Goal: Information Seeking & Learning: Check status

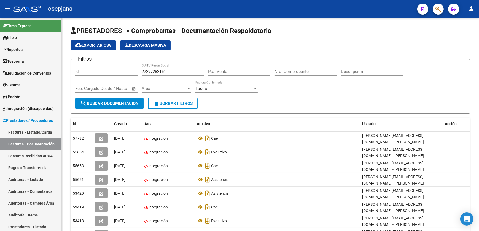
scroll to position [71, 0]
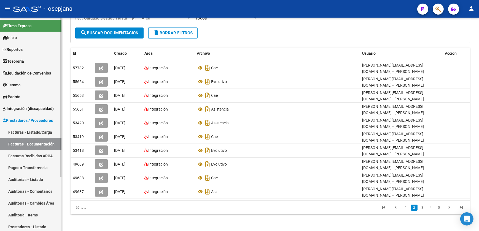
click at [35, 107] on span "Integración (discapacidad)" at bounding box center [28, 109] width 51 height 6
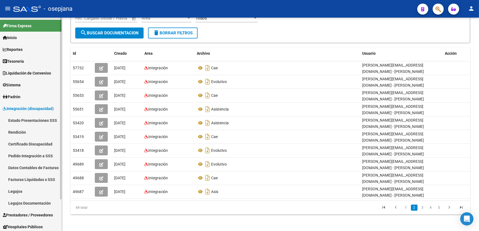
click at [41, 206] on link "Legajos Documentación" at bounding box center [30, 203] width 61 height 12
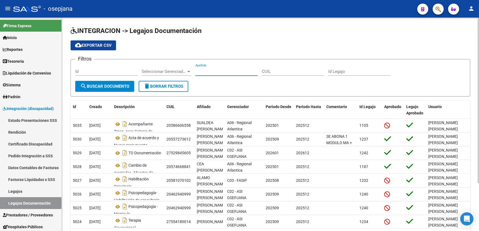
click at [216, 72] on input "Apellido" at bounding box center [226, 71] width 62 height 5
type input "[PERSON_NAME]"
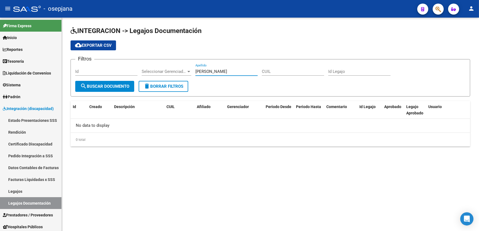
drag, startPoint x: 215, startPoint y: 70, endPoint x: 194, endPoint y: 70, distance: 20.9
click at [194, 70] on div "Filtros Id Seleccionar Gerenciador Seleccionar Gerenciador [PERSON_NAME] Apelli…" at bounding box center [270, 72] width 390 height 17
click at [214, 72] on input "Apellido" at bounding box center [226, 71] width 62 height 5
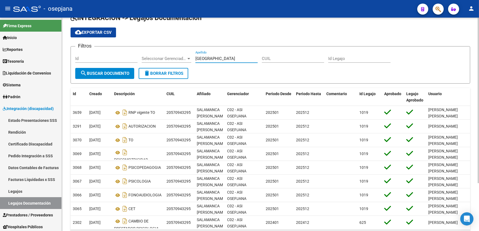
scroll to position [11, 0]
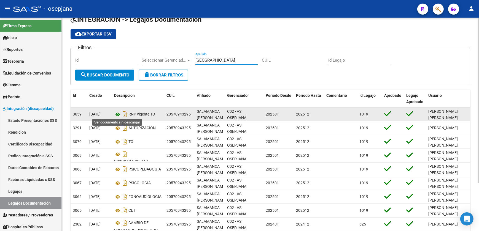
type input "[GEOGRAPHIC_DATA]"
click at [116, 113] on icon at bounding box center [117, 114] width 7 height 7
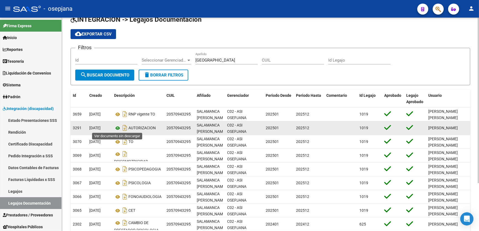
click at [118, 126] on icon at bounding box center [117, 128] width 7 height 7
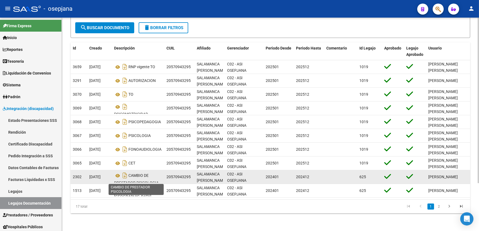
scroll to position [61, 0]
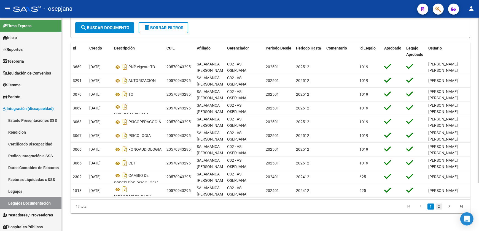
click at [439, 208] on link "2" at bounding box center [438, 207] width 7 height 6
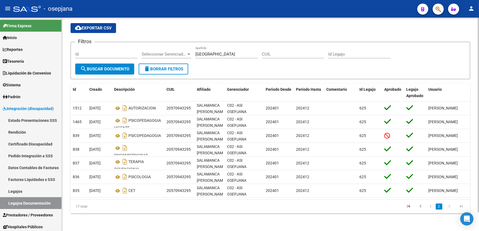
scroll to position [20, 0]
click at [430, 207] on link "1" at bounding box center [430, 207] width 7 height 6
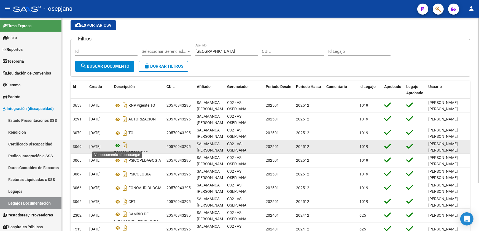
click at [117, 146] on icon at bounding box center [117, 145] width 7 height 7
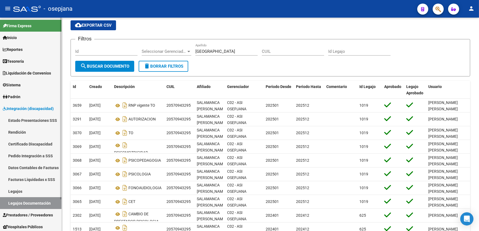
click at [30, 191] on link "Legajos" at bounding box center [30, 192] width 61 height 12
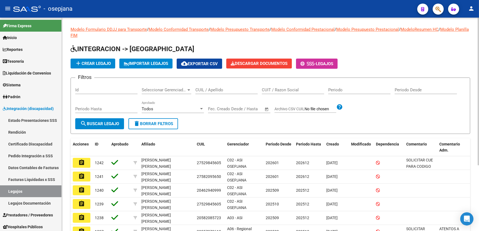
click at [220, 88] on input "CUIL / Apellido" at bounding box center [226, 90] width 62 height 5
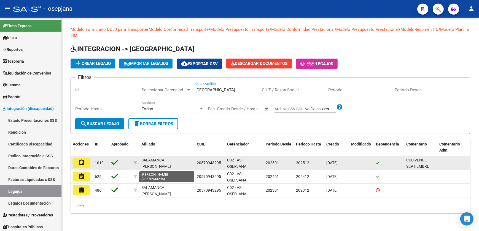
type input "[GEOGRAPHIC_DATA]"
click at [168, 162] on div "SALAMANCA [PERSON_NAME]" at bounding box center [166, 163] width 51 height 13
click at [80, 163] on mat-icon "assignment" at bounding box center [81, 162] width 7 height 7
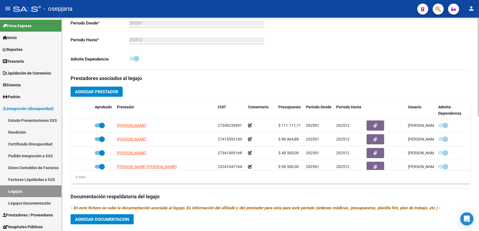
click at [296, 86] on div "Prestadores asociados al legajo Agregar Prestador Aprobado Prestador CUIT Comen…" at bounding box center [270, 193] width 399 height 246
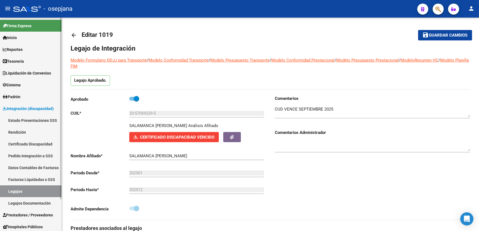
click at [28, 141] on link "Certificado Discapacidad" at bounding box center [30, 144] width 61 height 12
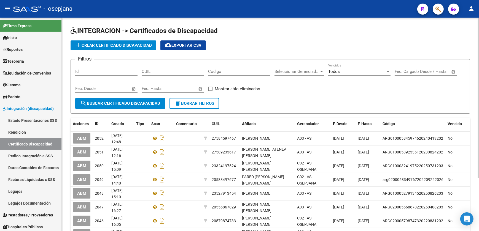
click at [358, 70] on div "Todos" at bounding box center [356, 71] width 57 height 5
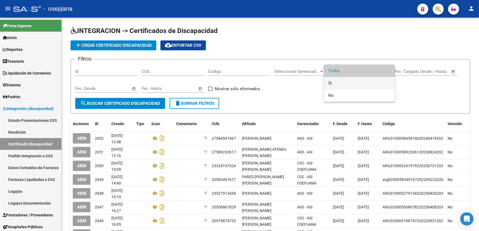
click at [340, 84] on span "Si" at bounding box center [359, 83] width 62 height 12
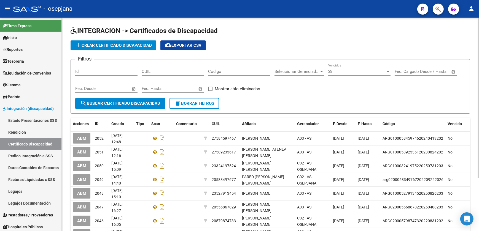
click at [132, 87] on span "Open calendar" at bounding box center [133, 88] width 13 height 13
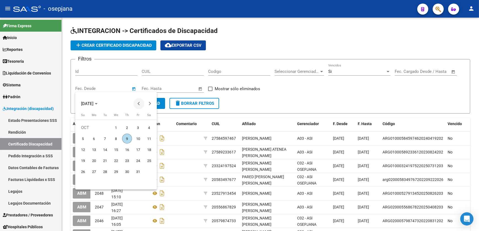
click at [137, 104] on button "Previous month" at bounding box center [138, 103] width 11 height 11
click at [95, 139] on span "1" at bounding box center [94, 139] width 10 height 10
type input "[DATE]"
click at [200, 88] on div at bounding box center [239, 115] width 479 height 231
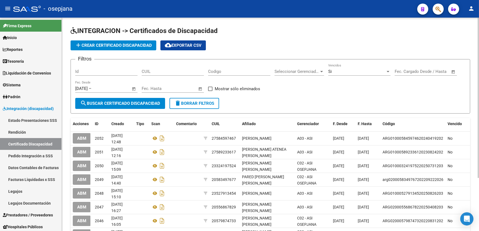
click at [200, 88] on span "Open calendar" at bounding box center [200, 88] width 13 height 13
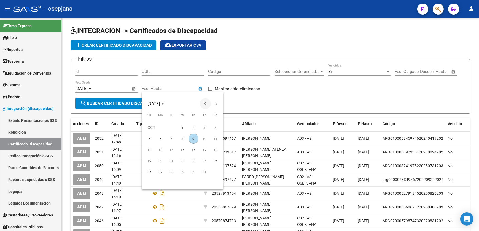
click at [204, 105] on span "Previous month" at bounding box center [205, 103] width 11 height 11
click at [168, 181] on span "30" at bounding box center [171, 183] width 10 height 10
type input "[DATE]"
click at [100, 104] on div at bounding box center [239, 115] width 479 height 231
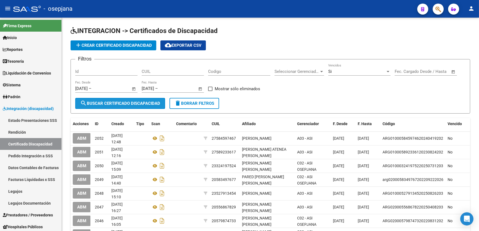
click at [100, 104] on span "search Buscar Certificado Discapacidad" at bounding box center [120, 103] width 80 height 5
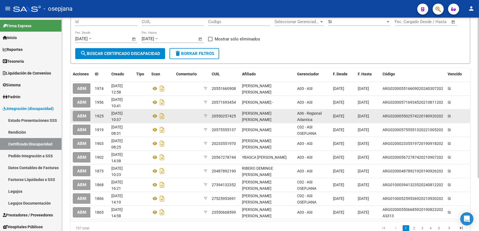
scroll to position [71, 0]
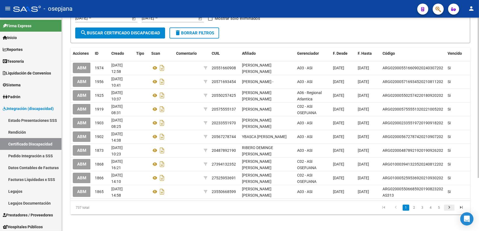
click at [449, 207] on icon "go to next page" at bounding box center [448, 208] width 7 height 7
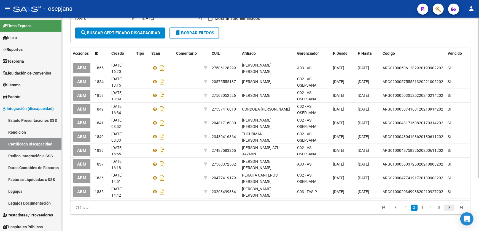
click at [447, 207] on icon "go to next page" at bounding box center [448, 208] width 7 height 7
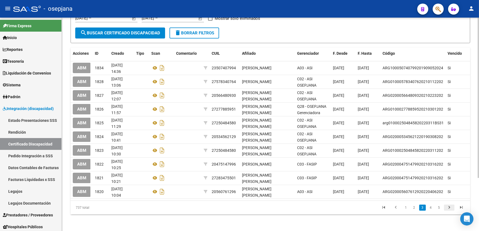
click at [447, 207] on icon "go to next page" at bounding box center [448, 208] width 7 height 7
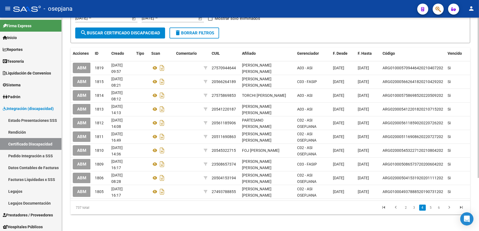
click at [447, 207] on icon "go to next page" at bounding box center [448, 208] width 7 height 7
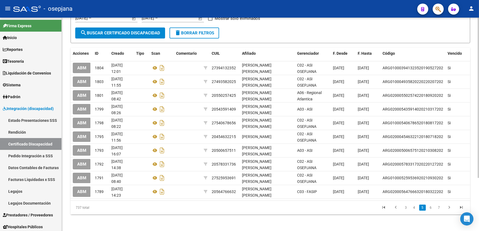
click at [447, 207] on icon "go to next page" at bounding box center [448, 208] width 7 height 7
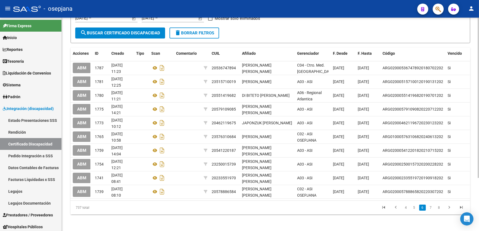
click at [447, 207] on icon "go to next page" at bounding box center [448, 208] width 7 height 7
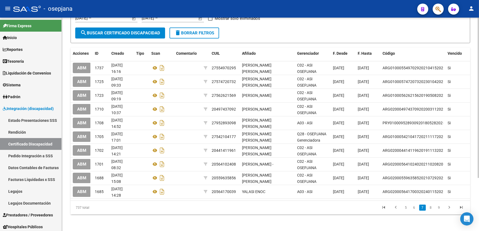
click at [447, 207] on icon "go to next page" at bounding box center [448, 208] width 7 height 7
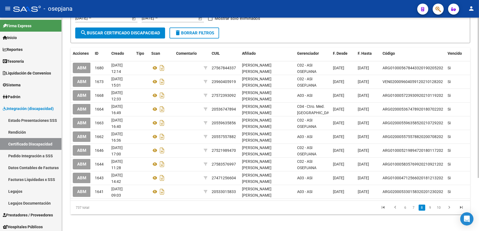
click at [447, 207] on icon "go to next page" at bounding box center [448, 208] width 7 height 7
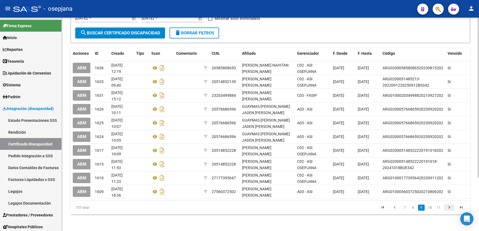
click at [445, 206] on icon "go to next page" at bounding box center [448, 208] width 7 height 7
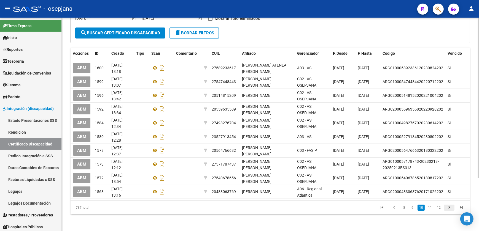
click at [445, 206] on icon "go to next page" at bounding box center [448, 208] width 7 height 7
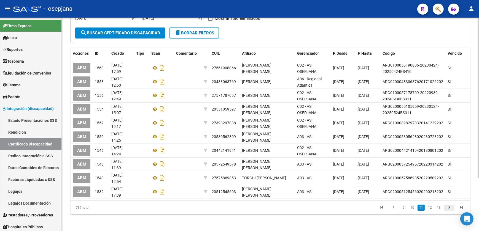
click at [445, 206] on icon "go to next page" at bounding box center [448, 208] width 7 height 7
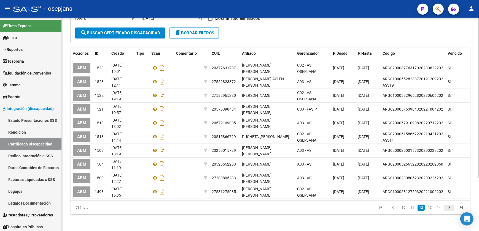
click at [445, 206] on icon "go to next page" at bounding box center [448, 208] width 7 height 7
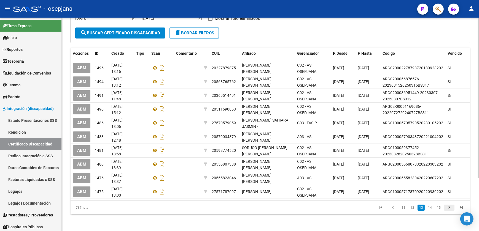
click at [445, 206] on icon "go to next page" at bounding box center [448, 208] width 7 height 7
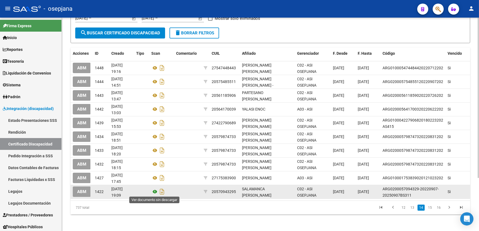
click at [156, 192] on icon at bounding box center [154, 192] width 7 height 7
click at [76, 190] on button "ABM" at bounding box center [82, 192] width 18 height 10
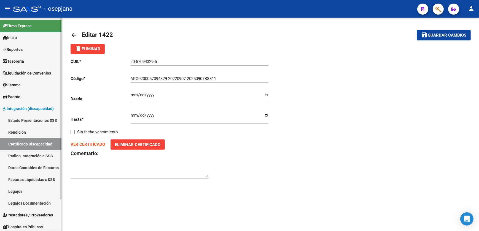
click at [28, 37] on link "Inicio" at bounding box center [30, 38] width 61 height 12
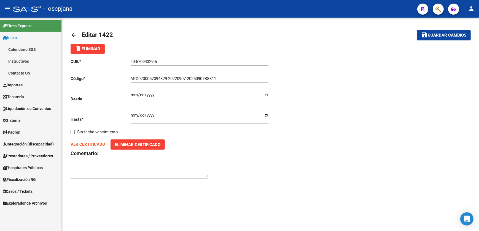
click at [37, 145] on span "Integración (discapacidad)" at bounding box center [28, 144] width 51 height 6
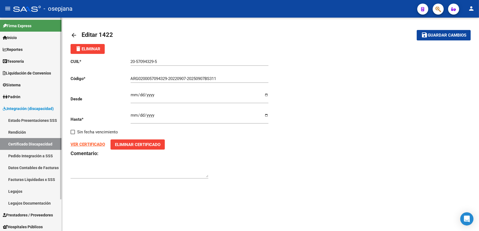
click at [38, 215] on span "Prestadores / Proveedores" at bounding box center [28, 215] width 50 height 6
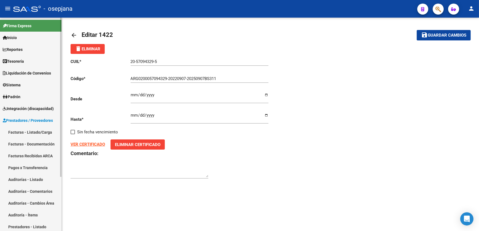
click at [41, 141] on link "Facturas - Documentación" at bounding box center [30, 144] width 61 height 12
